Goal: Task Accomplishment & Management: Use online tool/utility

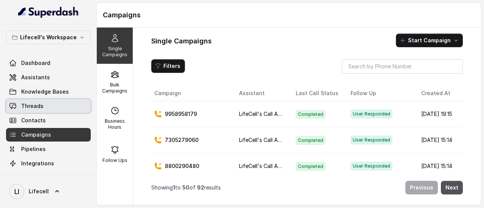
click at [34, 103] on span "Threads" at bounding box center [32, 107] width 22 height 8
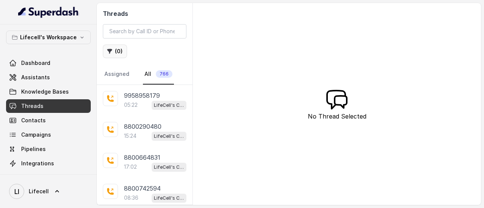
click at [119, 50] on button "( 0 )" at bounding box center [115, 52] width 24 height 14
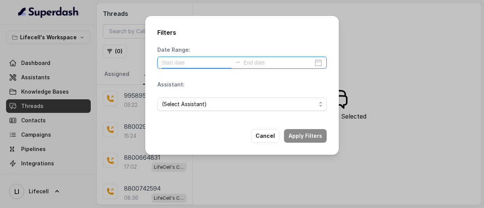
click at [200, 61] on input at bounding box center [197, 63] width 70 height 8
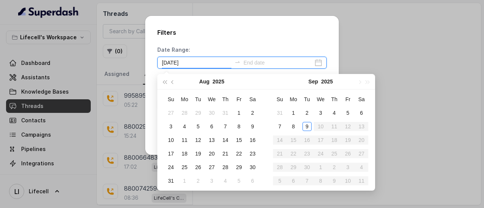
type input "[DATE]"
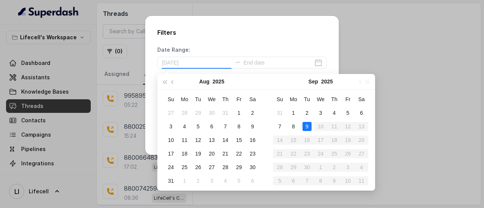
click at [306, 124] on div "9" at bounding box center [307, 126] width 9 height 9
type input "[DATE]"
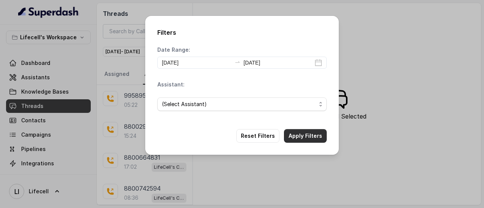
click at [311, 137] on button "Apply Filters" at bounding box center [305, 136] width 43 height 14
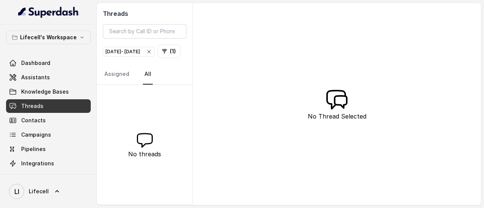
click at [152, 51] on icon "button" at bounding box center [149, 52] width 6 height 6
